Goal: Task Accomplishment & Management: Manage account settings

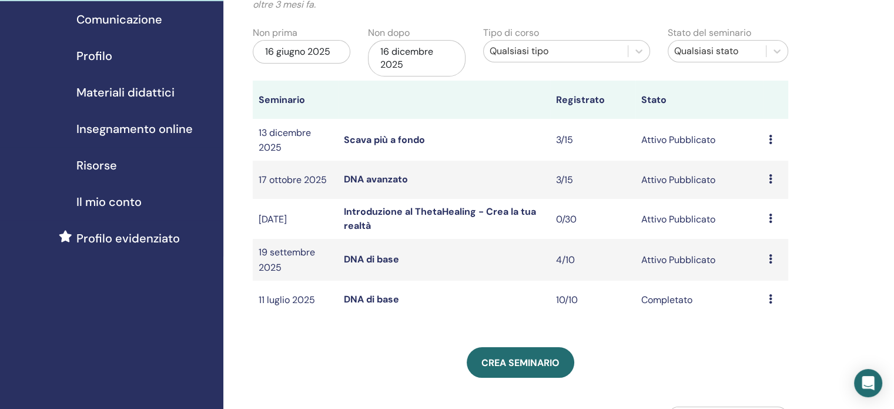
scroll to position [111, 0]
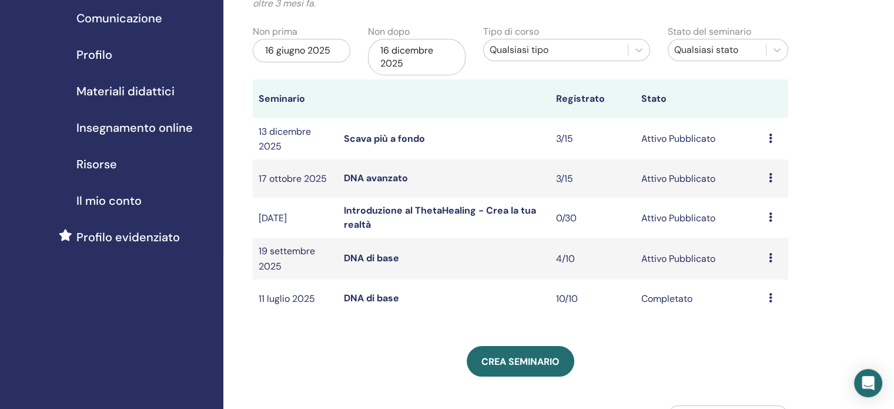
click at [390, 259] on font "DNA di base" at bounding box center [371, 258] width 55 height 12
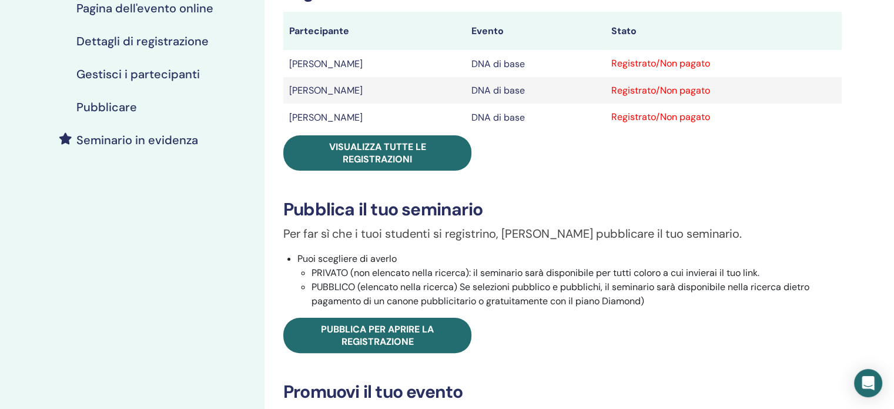
scroll to position [213, 0]
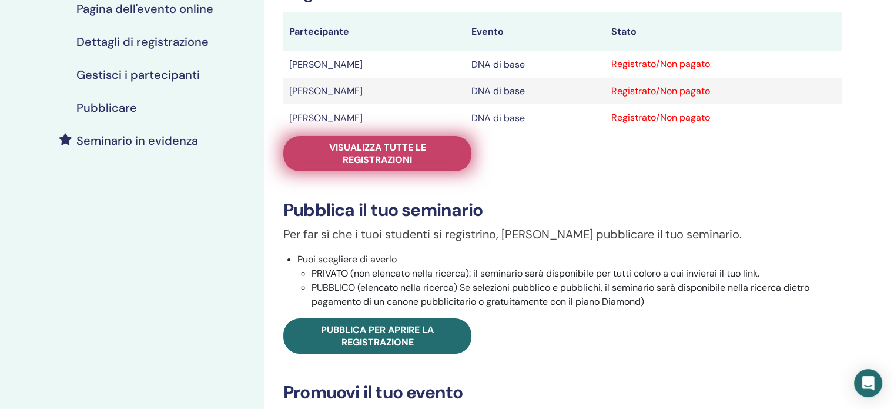
click at [384, 158] on font "Visualizza tutte le registrazioni" at bounding box center [377, 153] width 97 height 25
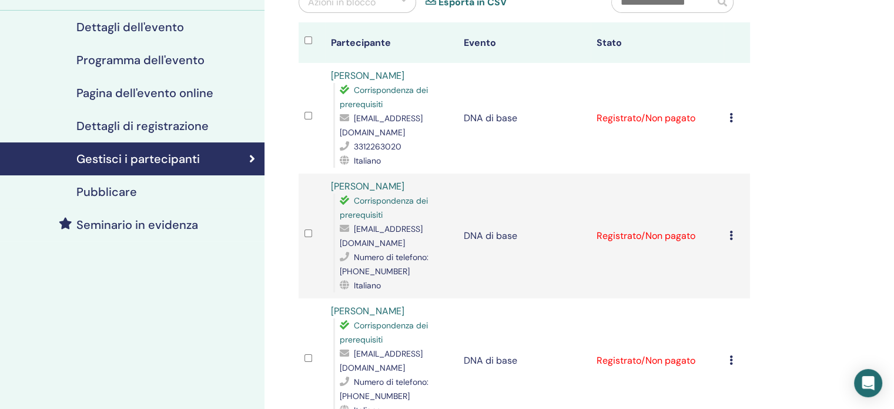
scroll to position [131, 0]
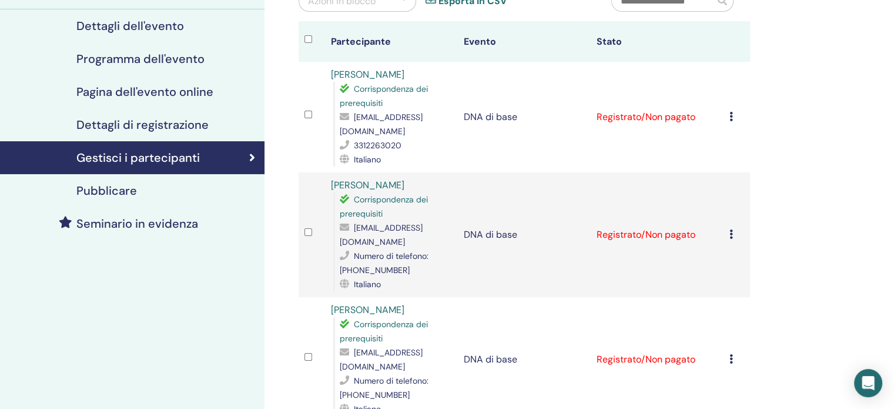
click at [732, 112] on icon at bounding box center [732, 116] width 4 height 9
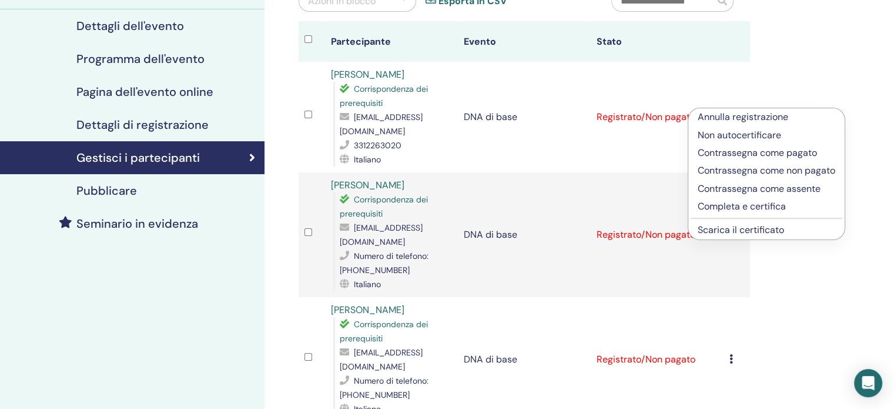
click at [734, 153] on font "Contrassegna come pagato" at bounding box center [757, 152] width 119 height 12
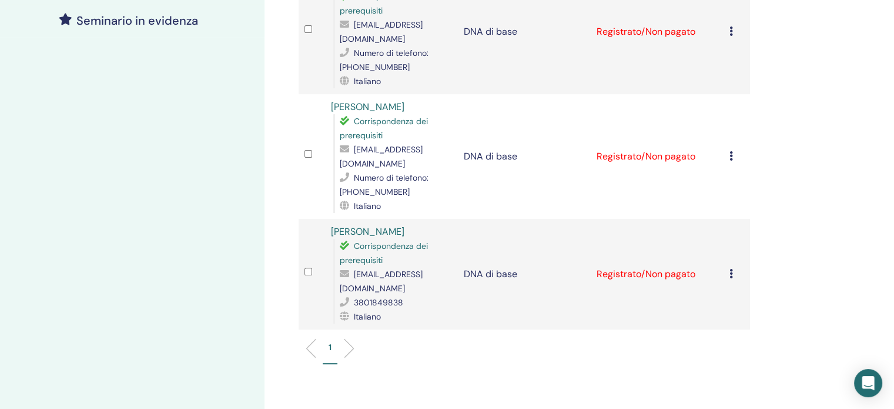
scroll to position [357, 0]
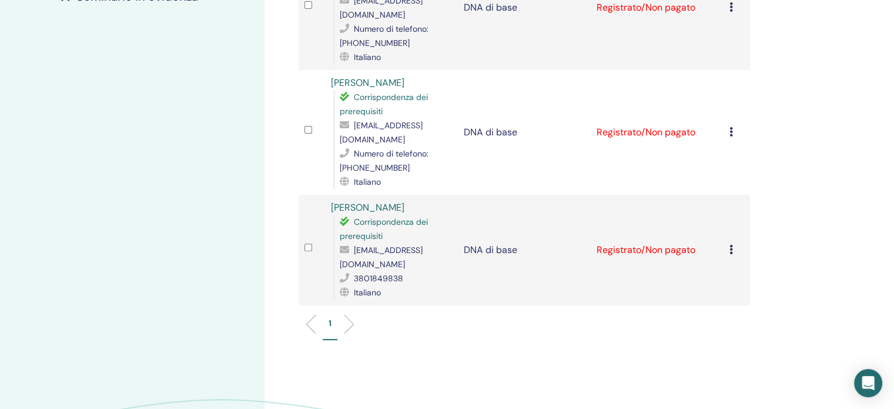
click at [730, 127] on icon at bounding box center [732, 131] width 4 height 9
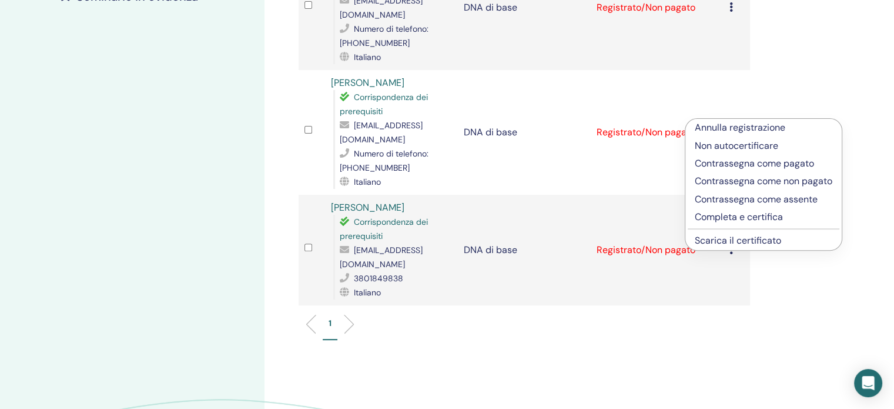
click at [715, 166] on font "Contrassegna come pagato" at bounding box center [754, 163] width 119 height 12
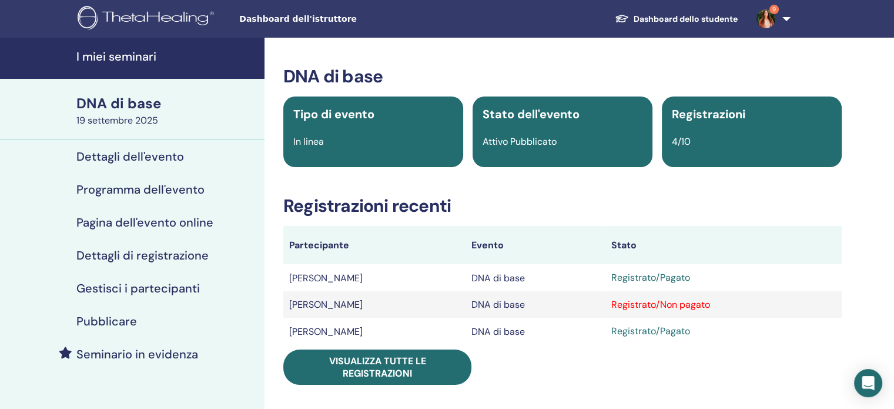
click at [111, 59] on font "I miei seminari" at bounding box center [116, 56] width 80 height 15
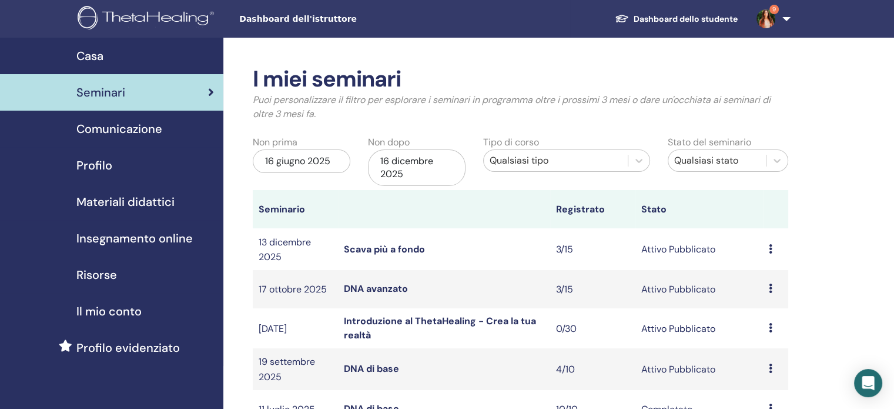
click at [106, 203] on font "Materiali didattici" at bounding box center [125, 201] width 98 height 15
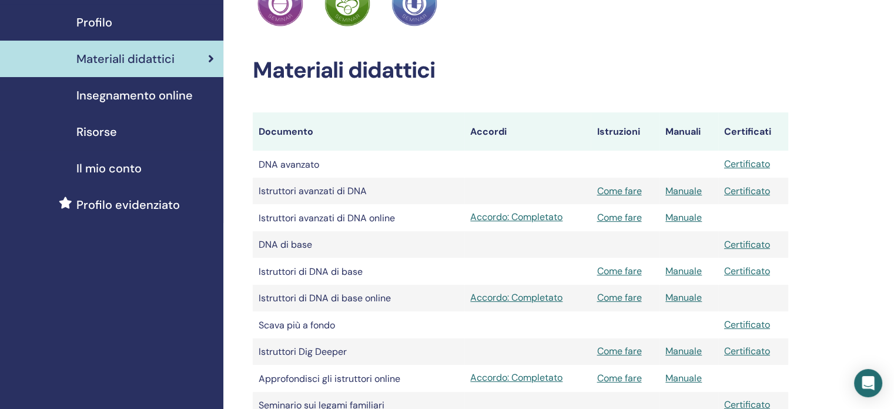
scroll to position [256, 0]
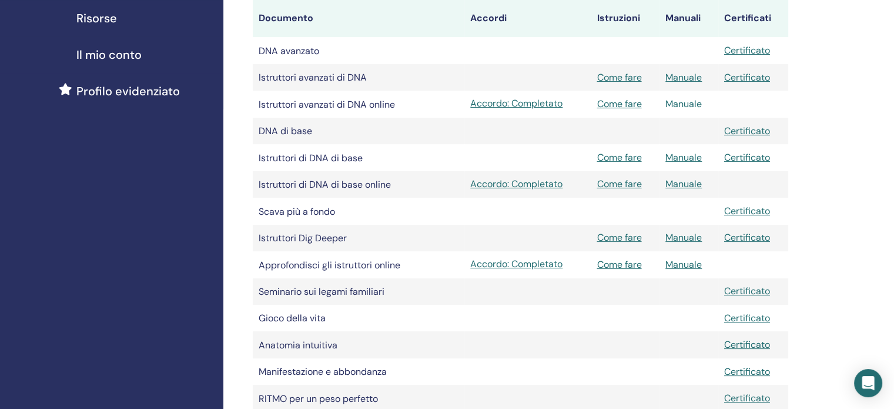
click at [692, 105] on font "Manuale" at bounding box center [684, 104] width 36 height 12
